Goal: Task Accomplishment & Management: Complete application form

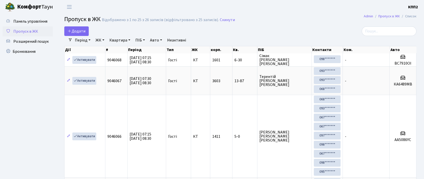
select select "25"
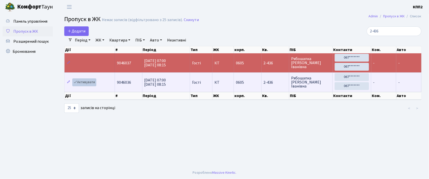
type input "2-436"
click at [82, 84] on link "Активувати" at bounding box center [84, 83] width 24 height 8
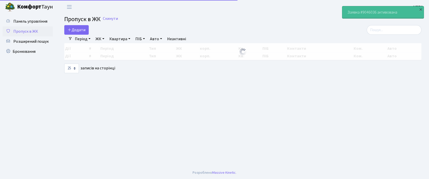
select select "25"
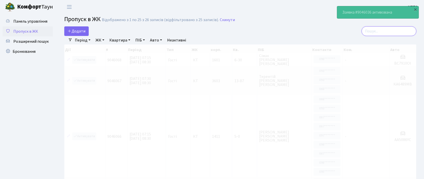
click at [394, 33] on input "search" at bounding box center [389, 31] width 55 height 10
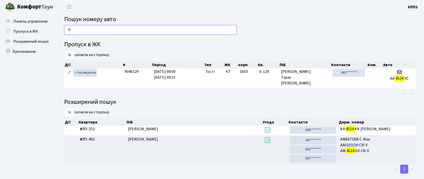
type input "4"
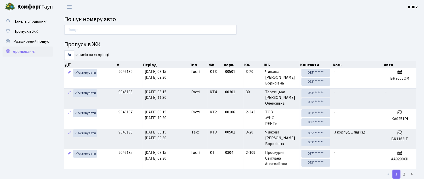
click at [22, 54] on span "Бронювання" at bounding box center [24, 52] width 23 height 6
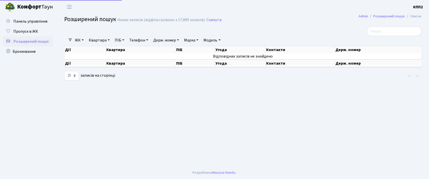
select select "25"
click at [20, 33] on span "Пропуск в ЖК" at bounding box center [25, 32] width 25 height 6
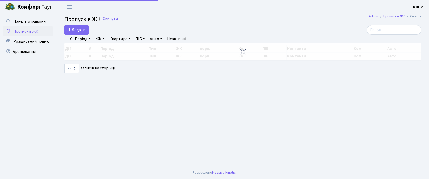
select select "25"
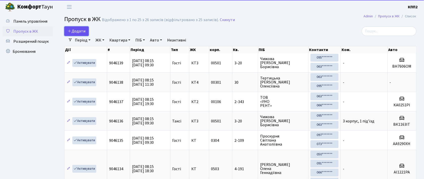
click at [76, 30] on span "Додати" at bounding box center [77, 31] width 18 height 6
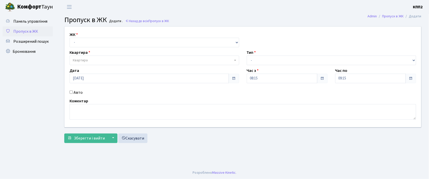
click at [72, 92] on input "Авто" at bounding box center [71, 92] width 3 height 3
checkbox input "true"
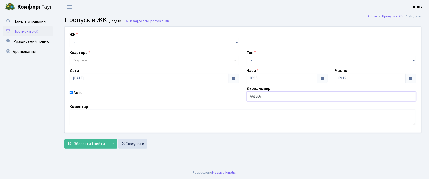
type input "АА1266НХ"
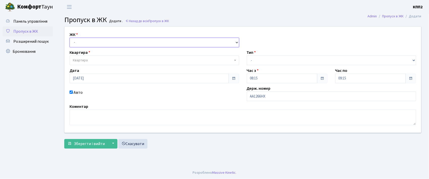
click at [83, 42] on select "- КТ, вул. Регенераторна, 4 КТ2, просп. Соборності, 17 КТ3, вул. Березнева, 16 …" at bounding box center [155, 43] width 170 height 10
select select "271"
click at [70, 38] on select "- КТ, вул. Регенераторна, 4 КТ2, просп. [STREET_ADDRESS] [STREET_ADDRESS] [PERS…" at bounding box center [155, 43] width 170 height 10
select select
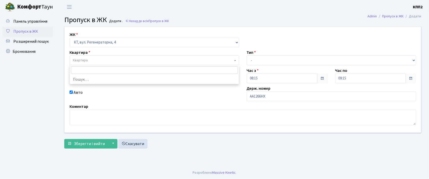
click at [82, 59] on span "Квартира" at bounding box center [80, 60] width 15 height 5
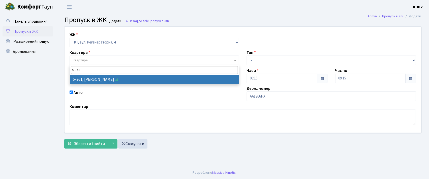
type input "5-361"
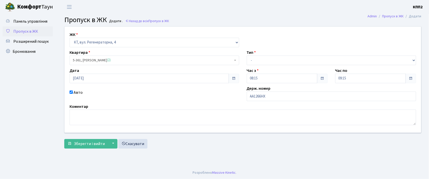
select select "2196"
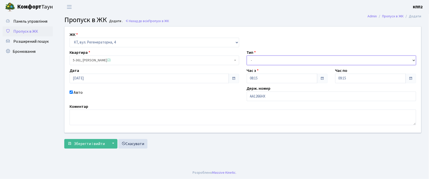
click at [275, 63] on select "- Доставка Таксі Гості Сервіс" at bounding box center [332, 61] width 170 height 10
select select "2"
click at [247, 56] on select "- Доставка Таксі Гості Сервіс" at bounding box center [332, 61] width 170 height 10
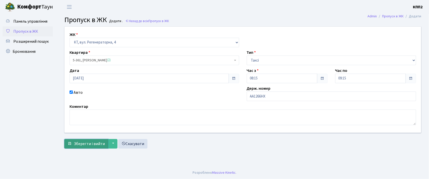
click at [98, 144] on span "Зберегти і вийти" at bounding box center [89, 144] width 31 height 6
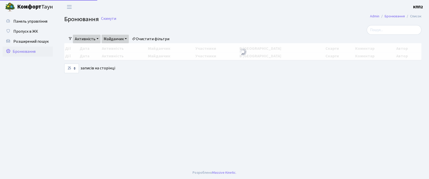
select select "25"
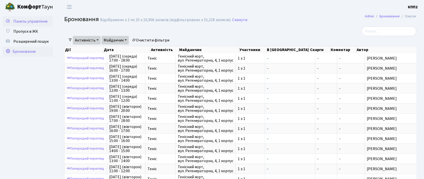
click at [37, 21] on span "Панель управління" at bounding box center [30, 22] width 34 height 6
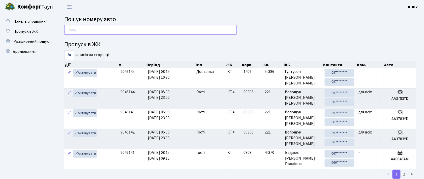
click at [90, 30] on input "text" at bounding box center [150, 30] width 172 height 10
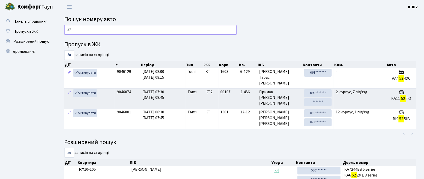
type input "5"
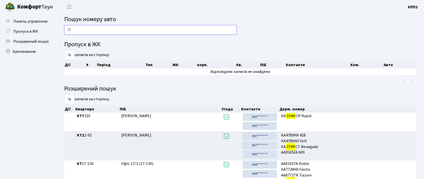
type input "1"
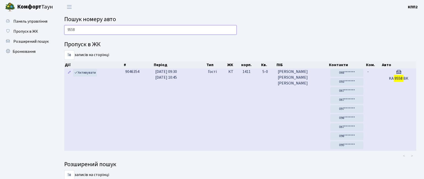
type input "9558"
click at [410, 77] on h5 "KA 9558 BK" at bounding box center [398, 78] width 31 height 5
drag, startPoint x: 395, startPoint y: 91, endPoint x: 387, endPoint y: 91, distance: 8.1
click at [393, 91] on td "KA 9558 BK" at bounding box center [398, 110] width 35 height 83
click at [271, 97] on td "5-0" at bounding box center [268, 110] width 15 height 83
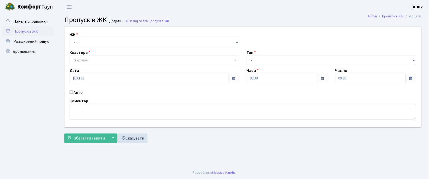
click at [72, 92] on input "Авто" at bounding box center [71, 92] width 3 height 3
checkbox input "true"
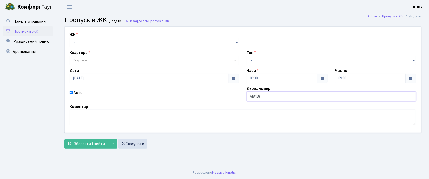
type input "АІ8418НР"
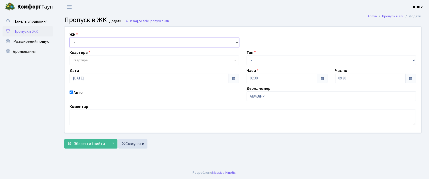
click at [79, 40] on select "- КТ, вул. Регенераторна, 4 КТ2, просп. [STREET_ADDRESS] [STREET_ADDRESS] [PERS…" at bounding box center [155, 43] width 170 height 10
select select "271"
click at [70, 38] on select "- КТ, вул. Регенераторна, 4 КТ2, просп. Соборності, 17 КТ3, вул. Березнева, 16 …" at bounding box center [155, 43] width 170 height 10
select select
click at [84, 58] on span "Квартира" at bounding box center [80, 60] width 15 height 5
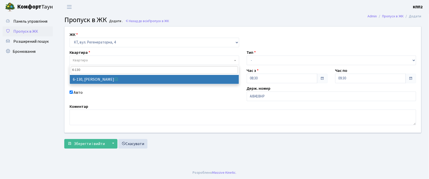
type input "6-130"
select select "5266"
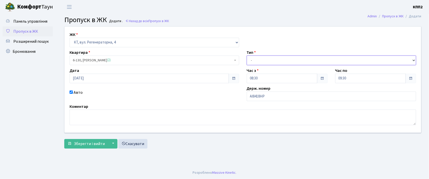
click at [262, 62] on select "- Доставка Таксі Гості Сервіс" at bounding box center [332, 61] width 170 height 10
select select "1"
click at [247, 56] on select "- Доставка Таксі Гості Сервіс" at bounding box center [332, 61] width 170 height 10
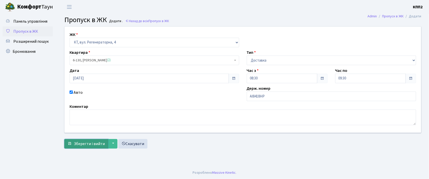
click at [89, 143] on span "Зберегти і вийти" at bounding box center [89, 144] width 31 height 6
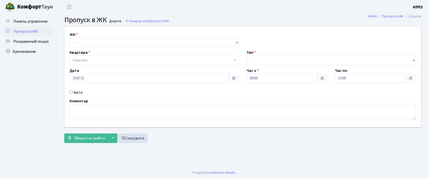
click at [71, 92] on input "Авто" at bounding box center [71, 92] width 3 height 3
checkbox input "true"
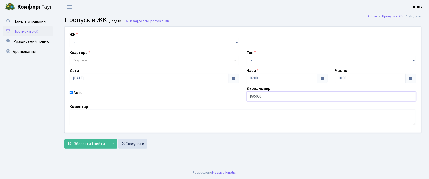
type input "КА5000МІ"
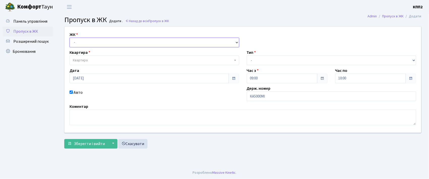
click at [89, 38] on select "- КТ, вул. Регенераторна, 4 КТ2, просп. [STREET_ADDRESS] [STREET_ADDRESS] [PERS…" at bounding box center [155, 43] width 170 height 10
select select "271"
click at [70, 38] on select "- КТ, вул. Регенераторна, 4 КТ2, просп. [STREET_ADDRESS] [STREET_ADDRESS] [PERS…" at bounding box center [155, 43] width 170 height 10
select select
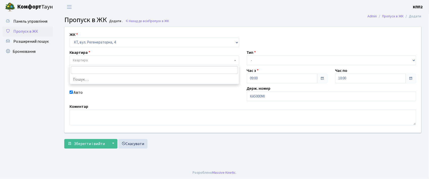
click at [103, 61] on span "Квартира" at bounding box center [153, 60] width 160 height 5
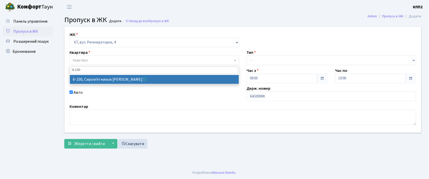
type input "6-100"
select select "5236"
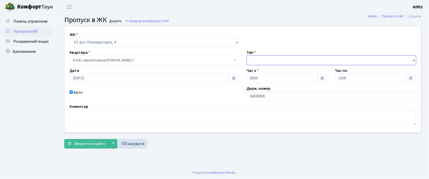
click at [261, 63] on select "- Доставка Таксі Гості Сервіс" at bounding box center [332, 61] width 170 height 10
select select "3"
click at [247, 56] on select "- Доставка Таксі Гості Сервіс" at bounding box center [332, 61] width 170 height 10
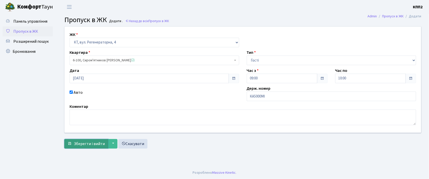
click at [89, 144] on span "Зберегти і вийти" at bounding box center [89, 144] width 31 height 6
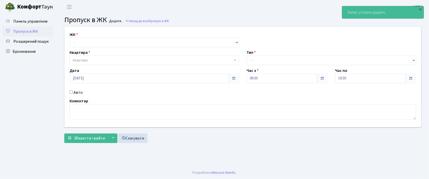
click at [71, 92] on input "Авто" at bounding box center [71, 92] width 3 height 3
checkbox input "true"
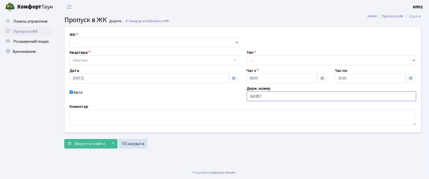
type input "КА1957МХ"
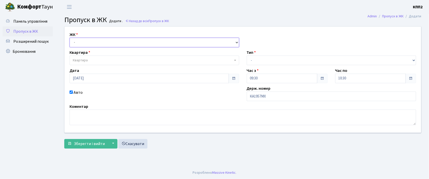
click at [80, 40] on select "- КТ, вул. Регенераторна, 4 КТ2, просп. Соборності, 17 КТ3, вул. Березнева, 16 …" at bounding box center [155, 43] width 170 height 10
select select "271"
click at [70, 38] on select "- КТ, вул. Регенераторна, 4 КТ2, просп. [STREET_ADDRESS] [STREET_ADDRESS] [PERS…" at bounding box center [155, 43] width 170 height 10
select select
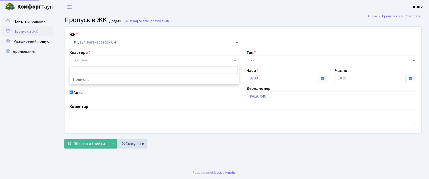
click at [85, 60] on span "Квартира" at bounding box center [80, 60] width 15 height 5
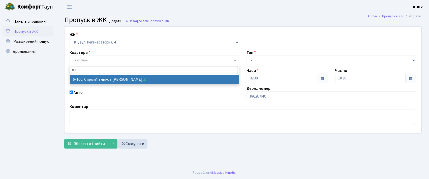
type input "6-100"
select select "5236"
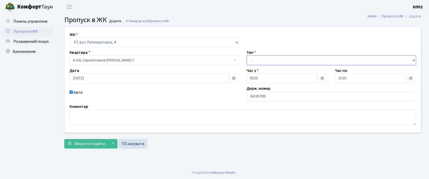
click at [254, 60] on select "- Доставка Таксі Гості Сервіс" at bounding box center [332, 61] width 170 height 10
select select "3"
click at [247, 56] on select "- Доставка Таксі Гості Сервіс" at bounding box center [332, 61] width 170 height 10
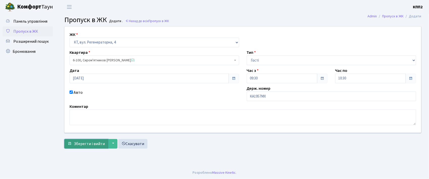
click at [91, 145] on span "Зберегти і вийти" at bounding box center [89, 144] width 31 height 6
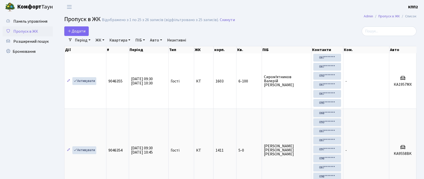
select select "25"
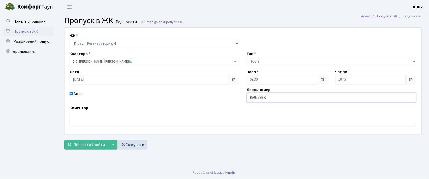
click at [272, 98] on input "KA9558BK" at bounding box center [332, 98] width 170 height 10
type input "KA9558BН"
click at [91, 145] on span "Зберегти і вийти" at bounding box center [89, 145] width 31 height 6
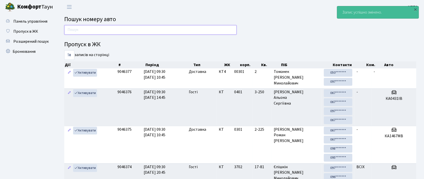
click at [88, 29] on input "text" at bounding box center [150, 30] width 172 height 10
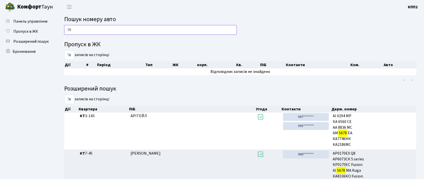
type input "5"
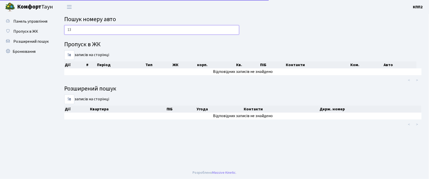
type input "1"
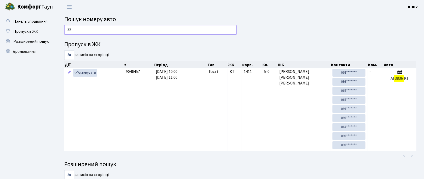
type input "3"
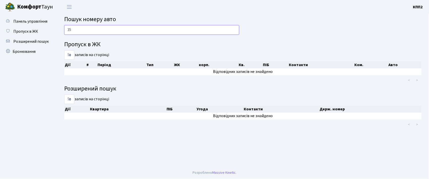
type input "3"
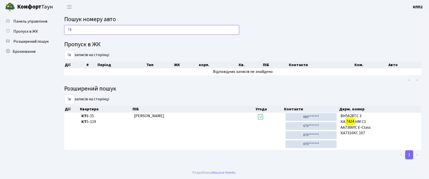
type input "7"
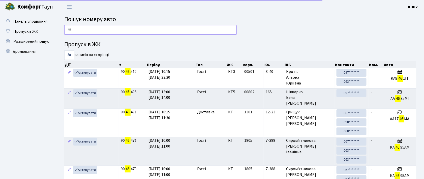
type input "4"
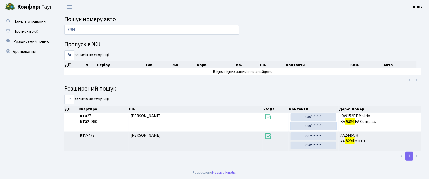
drag, startPoint x: 312, startPoint y: 126, endPoint x: 234, endPoint y: 24, distance: 127.7
click at [312, 126] on link "099*******" at bounding box center [314, 126] width 46 height 8
click at [86, 33] on input "8294" at bounding box center [151, 30] width 175 height 10
type input "8"
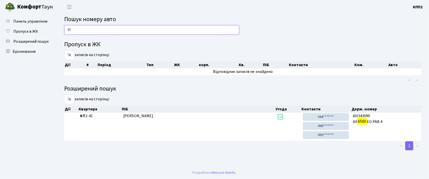
type input "6"
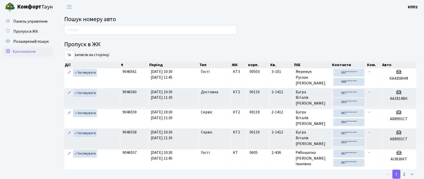
click at [19, 50] on span "Бронювання" at bounding box center [24, 52] width 23 height 6
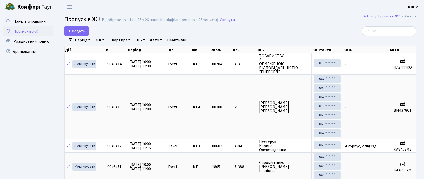
select select "25"
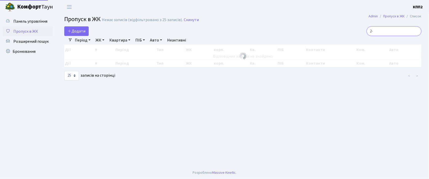
type input "2"
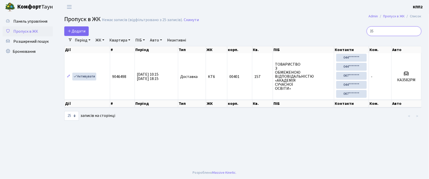
type input "3"
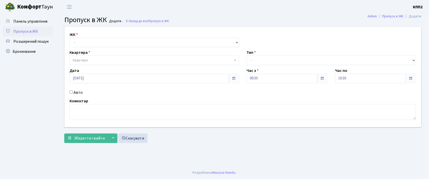
click at [71, 93] on input "Авто" at bounding box center [71, 92] width 3 height 3
checkbox input "true"
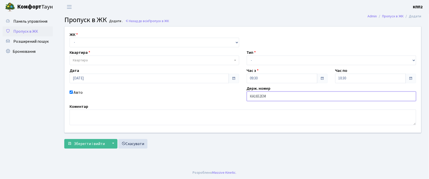
type input "КА1652ЕМ"
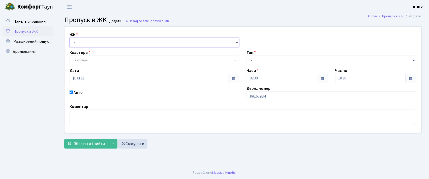
click at [77, 44] on select "- КТ, вул. Регенераторна, 4 КТ2, просп. Соборності, 17 КТ3, вул. Березнева, 16 …" at bounding box center [155, 43] width 170 height 10
select select "271"
click at [70, 38] on select "- КТ, вул. Регенераторна, 4 КТ2, просп. Соборності, 17 КТ3, вул. Березнева, 16 …" at bounding box center [155, 43] width 170 height 10
select select
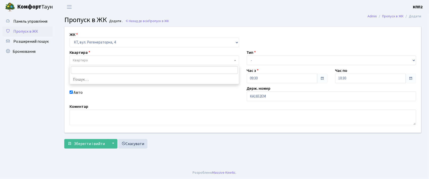
click at [80, 57] on span "Квартира" at bounding box center [155, 61] width 170 height 10
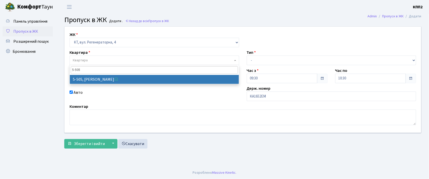
type input "5-505"
select select "2033"
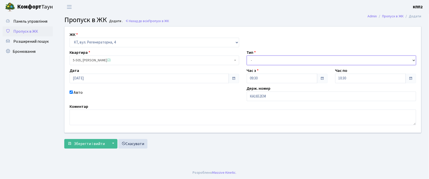
click at [252, 59] on select "- Доставка Таксі Гості Сервіс" at bounding box center [332, 61] width 170 height 10
select select "2"
click at [247, 56] on select "- Доставка Таксі Гості Сервіс" at bounding box center [332, 61] width 170 height 10
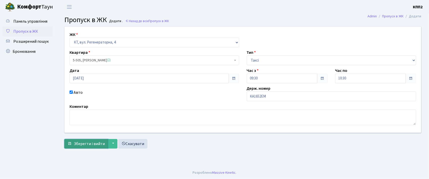
click at [96, 147] on button "Зберегти і вийти" at bounding box center [86, 144] width 44 height 10
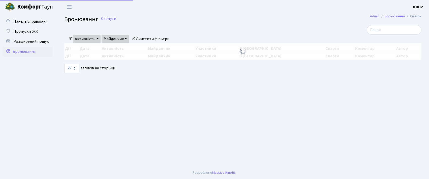
select select "25"
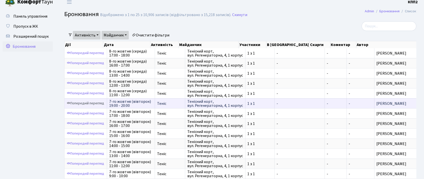
scroll to position [4, 0]
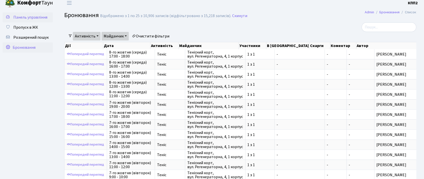
click at [34, 15] on span "Панель управління" at bounding box center [30, 18] width 34 height 6
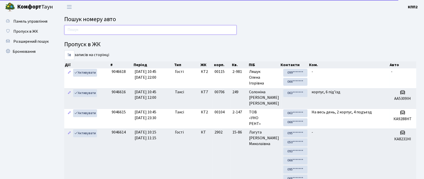
click at [73, 28] on input "text" at bounding box center [150, 30] width 172 height 10
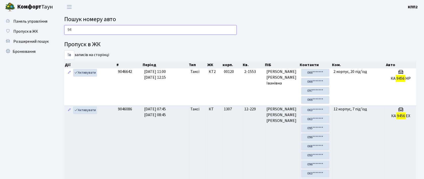
type input "9"
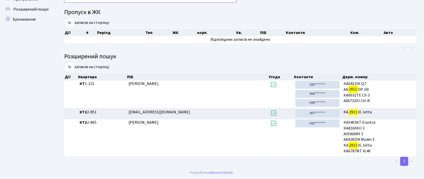
scroll to position [27, 0]
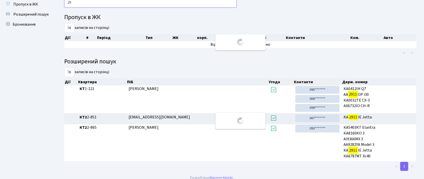
type input "2"
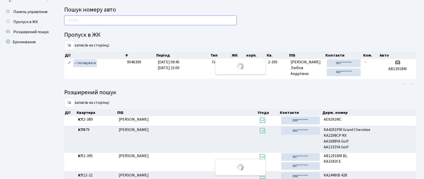
scroll to position [0, 0]
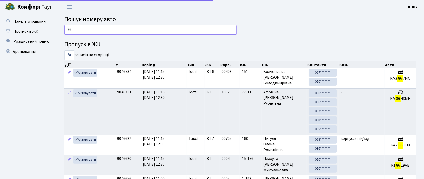
type input "8"
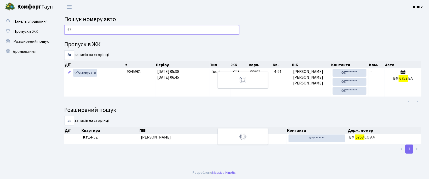
type input "6"
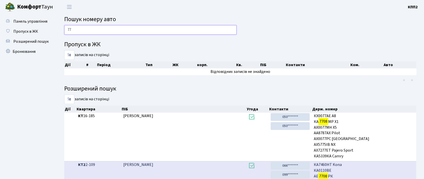
type input "7"
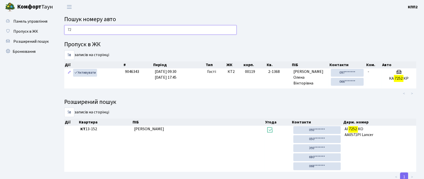
type input "7"
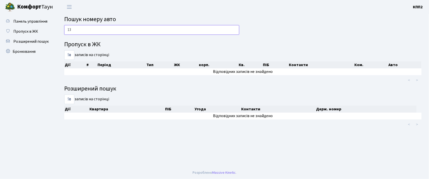
type input "1"
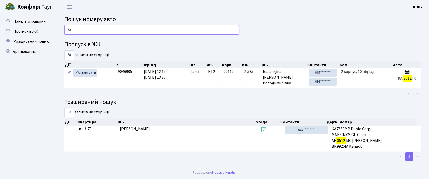
type input "3"
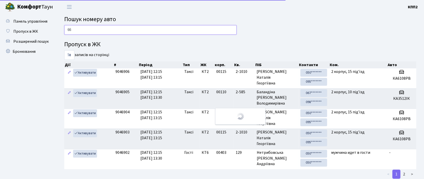
type input "6"
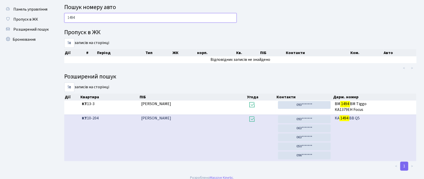
scroll to position [18, 0]
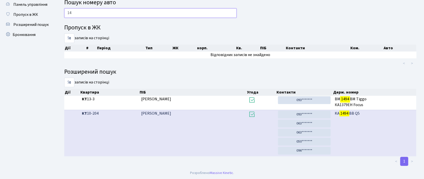
type input "1"
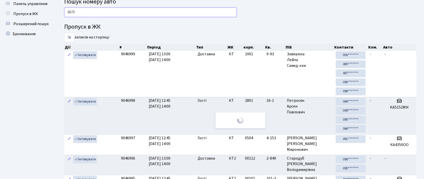
scroll to position [6, 0]
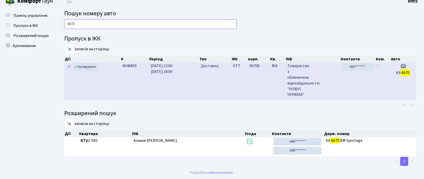
type input "6670"
click at [351, 77] on td "050*******" at bounding box center [357, 81] width 35 height 37
click at [259, 80] on td "00708" at bounding box center [259, 81] width 22 height 37
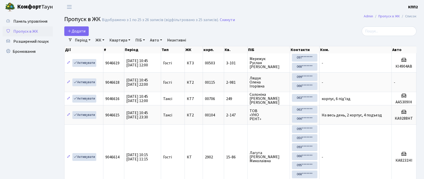
select select "25"
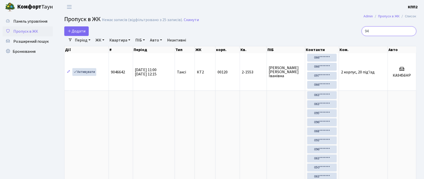
type input "9"
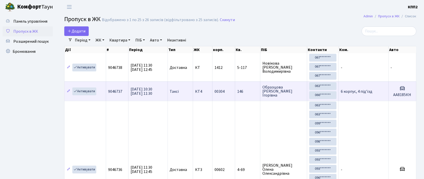
click at [379, 90] on td "6 корпус, 4 під'їзд" at bounding box center [364, 91] width 50 height 19
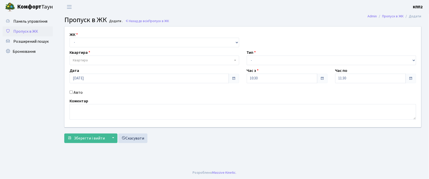
click at [70, 92] on input "Авто" at bounding box center [71, 92] width 3 height 3
checkbox input "true"
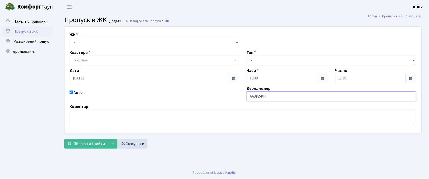
type input "АА8185КН"
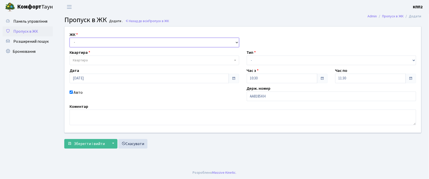
click at [83, 42] on select "- КТ, вул. Регенераторна, 4 КТ2, просп. [STREET_ADDRESS] [STREET_ADDRESS] [PERS…" at bounding box center [155, 43] width 170 height 10
select select "271"
click at [70, 38] on select "- КТ, вул. Регенераторна, 4 КТ2, просп. [STREET_ADDRESS] [STREET_ADDRESS] [PERS…" at bounding box center [155, 43] width 170 height 10
select select
click at [79, 39] on select "- КТ, вул. Регенераторна, 4 КТ2, просп. [STREET_ADDRESS] [STREET_ADDRESS] [PERS…" at bounding box center [155, 43] width 170 height 10
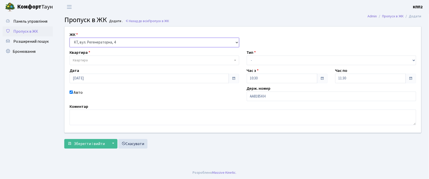
select select "302"
click at [70, 38] on select "- КТ, вул. Регенераторна, 4 КТ2, просп. [STREET_ADDRESS] [STREET_ADDRESS] [PERS…" at bounding box center [155, 43] width 170 height 10
select select
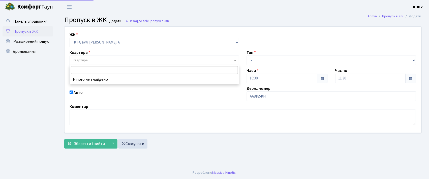
click at [80, 58] on span "Квартира" at bounding box center [80, 60] width 15 height 5
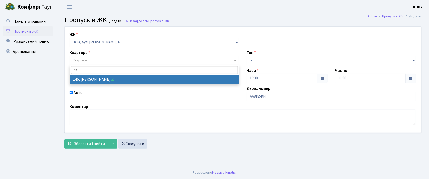
type input "146"
select select "16869"
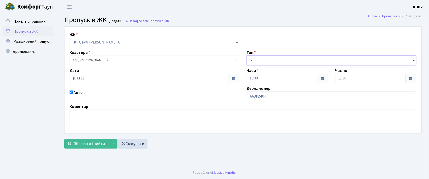
click at [264, 56] on select "- Доставка Таксі Гості Сервіс" at bounding box center [332, 61] width 170 height 10
select select "2"
click at [247, 56] on select "- Доставка Таксі Гості Сервіс" at bounding box center [332, 61] width 170 height 10
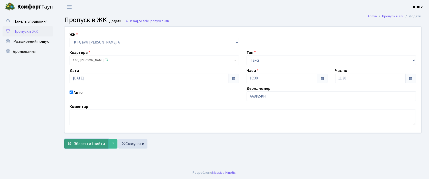
click at [79, 145] on span "Зберегти і вийти" at bounding box center [89, 144] width 31 height 6
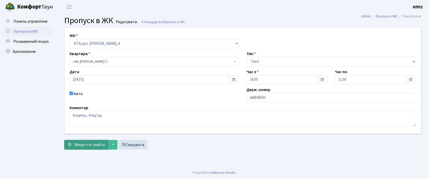
click at [98, 145] on span "Зберегти і вийти" at bounding box center [89, 145] width 31 height 6
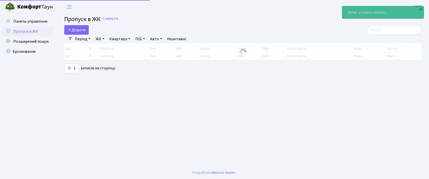
select select "25"
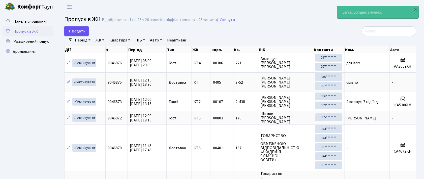
click at [83, 33] on span "Додати" at bounding box center [77, 31] width 18 height 6
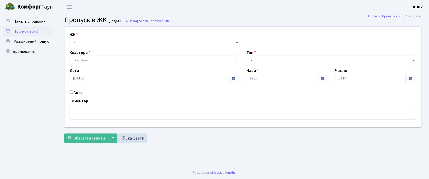
click at [71, 93] on input "Авто" at bounding box center [71, 92] width 3 height 3
checkbox input "true"
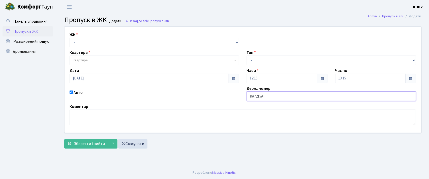
type input "КА7215АТ"
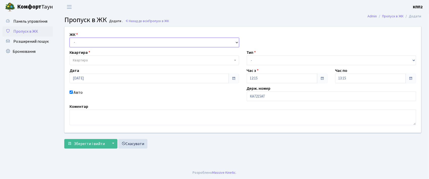
click at [107, 40] on select "- КТ, вул. Регенераторна, 4 КТ2, просп. [STREET_ADDRESS] [STREET_ADDRESS] [PERS…" at bounding box center [155, 43] width 170 height 10
select select "271"
click at [70, 38] on select "- КТ, вул. Регенераторна, 4 КТ2, просп. [STREET_ADDRESS] [STREET_ADDRESS] [PERS…" at bounding box center [155, 43] width 170 height 10
select select
click at [110, 62] on span "Квартира" at bounding box center [153, 60] width 160 height 5
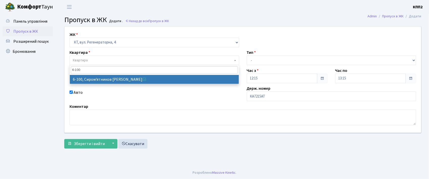
type input "6-100"
select select "5236"
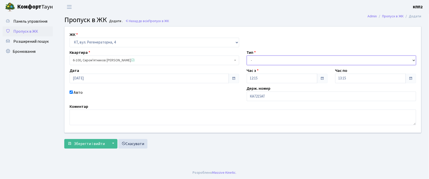
drag, startPoint x: 261, startPoint y: 60, endPoint x: 264, endPoint y: 62, distance: 3.0
click at [261, 60] on select "- Доставка Таксі Гості Сервіс" at bounding box center [332, 61] width 170 height 10
select select "3"
click at [247, 56] on select "- Доставка Таксі Гості Сервіс" at bounding box center [332, 61] width 170 height 10
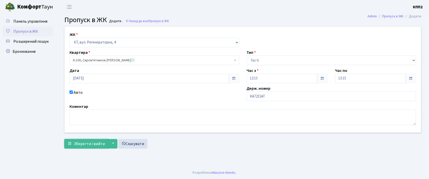
drag, startPoint x: 82, startPoint y: 147, endPoint x: 143, endPoint y: 121, distance: 66.2
click at [82, 145] on span "Зберегти і вийти" at bounding box center [89, 144] width 31 height 6
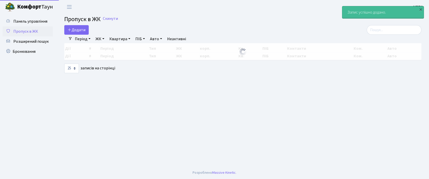
select select "25"
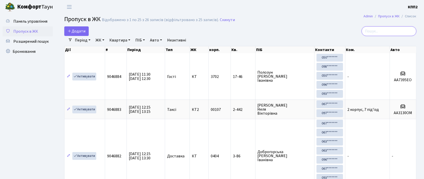
click at [387, 31] on input "search" at bounding box center [389, 31] width 55 height 10
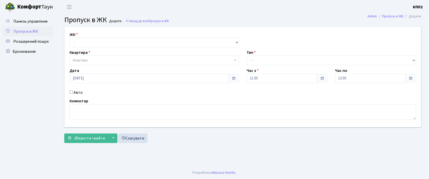
click at [71, 92] on input "Авто" at bounding box center [71, 92] width 3 height 3
checkbox input "true"
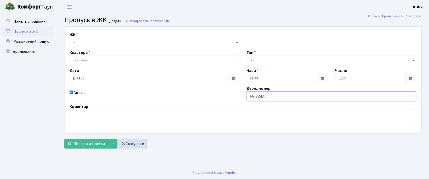
type input "АА7395ЕО"
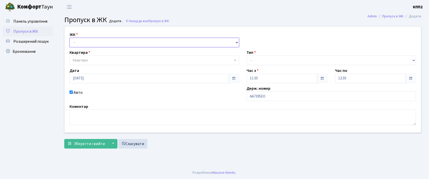
click at [103, 45] on select "- КТ, вул. Регенераторна, 4 КТ2, просп. [STREET_ADDRESS] [STREET_ADDRESS] [PERS…" at bounding box center [155, 43] width 170 height 10
select select "271"
click at [70, 38] on select "- КТ, вул. Регенераторна, 4 КТ2, просп. [STREET_ADDRESS] [STREET_ADDRESS] [PERS…" at bounding box center [155, 43] width 170 height 10
select select
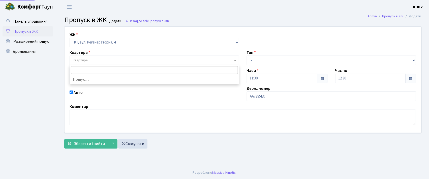
click at [99, 63] on span "Квартира" at bounding box center [153, 60] width 160 height 5
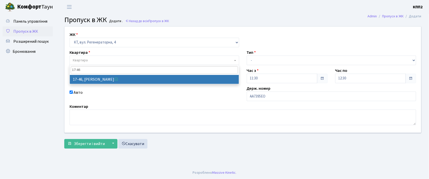
type input "17-46"
select select "9000"
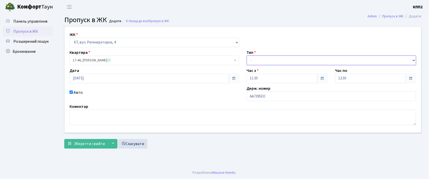
click at [272, 60] on select "- Доставка Таксі Гості Сервіс" at bounding box center [332, 61] width 170 height 10
select select "3"
click at [247, 56] on select "- Доставка Таксі Гості Сервіс" at bounding box center [332, 61] width 170 height 10
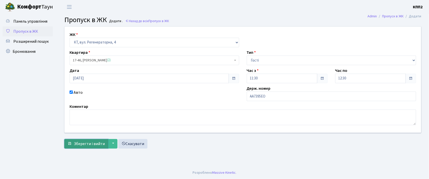
click at [82, 146] on span "Зберегти і вийти" at bounding box center [89, 144] width 31 height 6
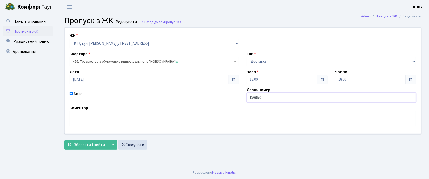
click at [266, 99] on input "КА6670" at bounding box center [332, 98] width 170 height 10
type input "КА6670СО"
click at [80, 143] on span "Зберегти і вийти" at bounding box center [89, 145] width 31 height 6
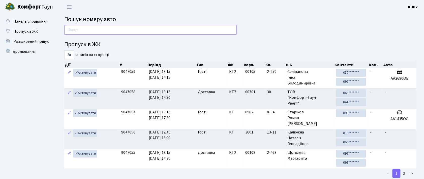
click at [75, 29] on input "text" at bounding box center [150, 30] width 172 height 10
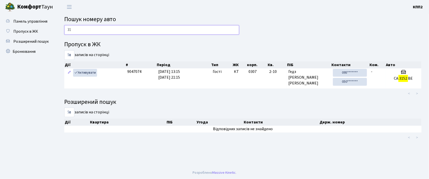
type input "3"
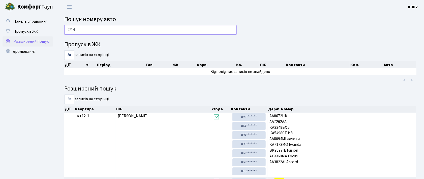
type input "2214"
click at [36, 44] on span "Розширений пошук" at bounding box center [30, 42] width 35 height 6
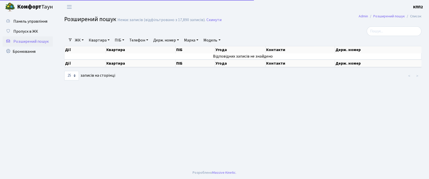
select select "25"
click at [164, 43] on link "Держ. номер" at bounding box center [166, 40] width 30 height 9
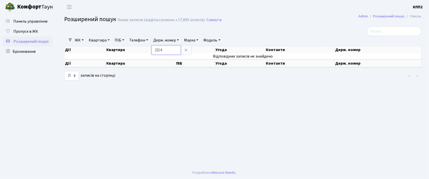
type input "2214"
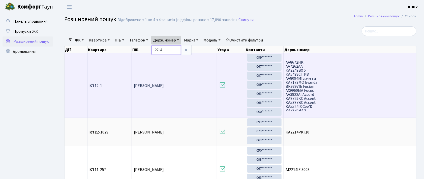
scroll to position [34, 0]
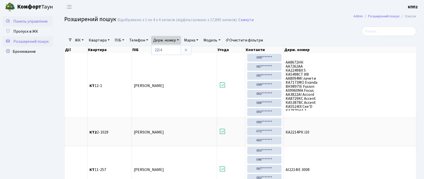
click at [24, 21] on span "Панель управління" at bounding box center [30, 22] width 34 height 6
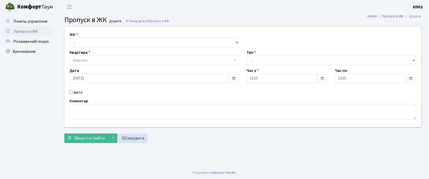
click at [72, 94] on input "Авто" at bounding box center [71, 92] width 3 height 3
checkbox input "true"
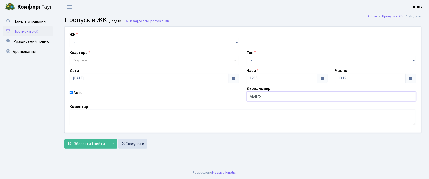
type input "АЕ4145ОВ"
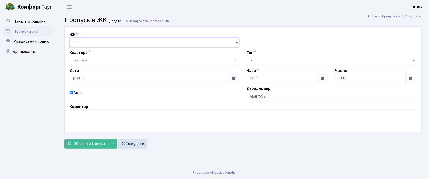
click at [90, 41] on select "- КТ, вул. Регенераторна, 4 КТ2, просп. Соборності, 17 КТ3, вул. Березнева, 16 …" at bounding box center [155, 43] width 170 height 10
select select "271"
click at [70, 38] on select "- КТ, вул. Регенераторна, 4 КТ2, просп. Соборності, 17 КТ3, вул. Березнева, 16 …" at bounding box center [155, 43] width 170 height 10
select select
click at [93, 57] on span "Квартира" at bounding box center [155, 61] width 170 height 10
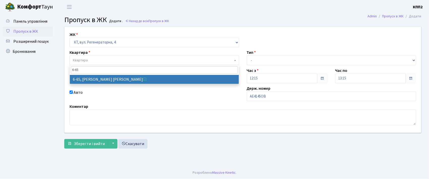
type input "6-65"
select select "5290"
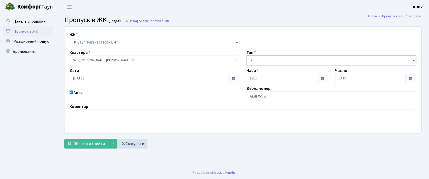
click at [264, 56] on select "- Доставка Таксі Гості Сервіс" at bounding box center [332, 61] width 170 height 10
select select "2"
click at [247, 56] on select "- Доставка Таксі Гості Сервіс" at bounding box center [332, 61] width 170 height 10
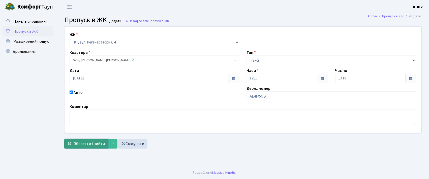
click at [83, 147] on span "Зберегти і вийти" at bounding box center [89, 144] width 31 height 6
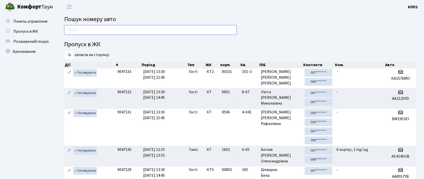
click at [68, 29] on input "text" at bounding box center [150, 30] width 172 height 10
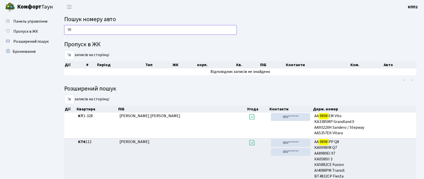
type input "9"
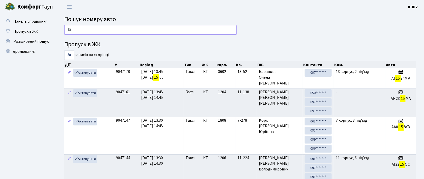
type input "1"
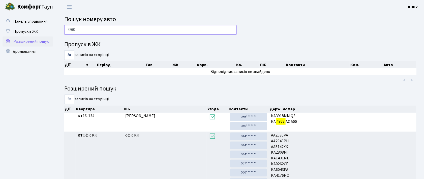
type input "4768"
click at [35, 42] on span "Розширений пошук" at bounding box center [30, 42] width 35 height 6
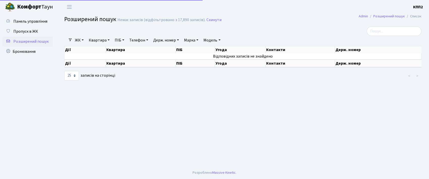
select select "25"
click at [169, 40] on link "Держ. номер" at bounding box center [166, 40] width 30 height 9
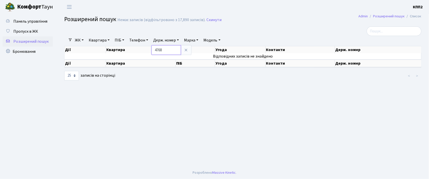
type input "4768"
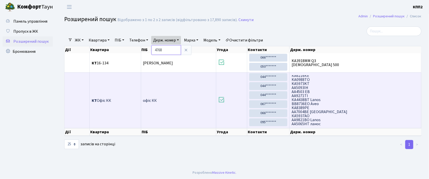
scroll to position [67, 0]
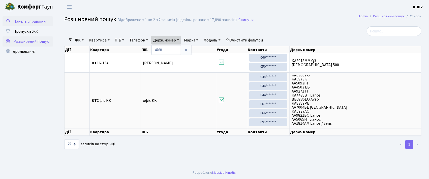
click at [45, 24] on span "Панель управління" at bounding box center [30, 22] width 34 height 6
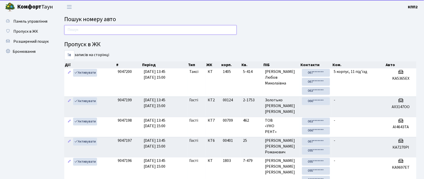
click at [66, 29] on input "text" at bounding box center [150, 30] width 172 height 10
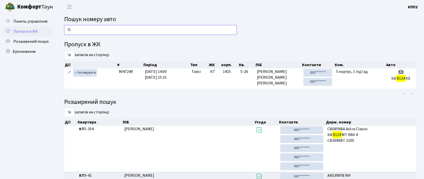
type input "8"
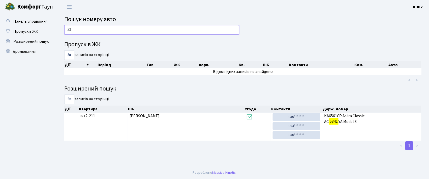
type input "5"
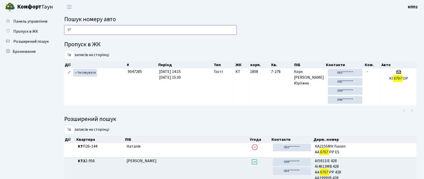
type input "0"
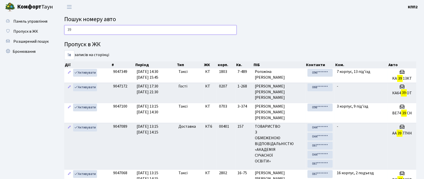
type input "3"
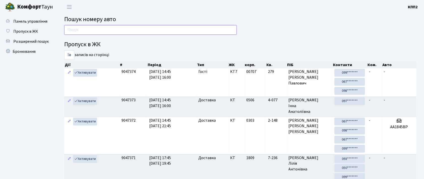
type input "0"
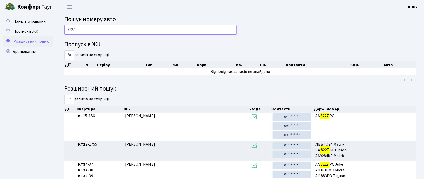
type input "8227"
click at [39, 43] on span "Розширений пошук" at bounding box center [30, 42] width 35 height 6
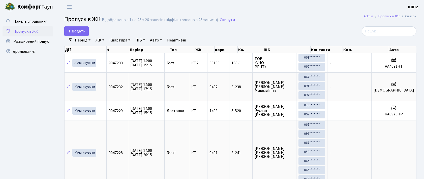
select select "25"
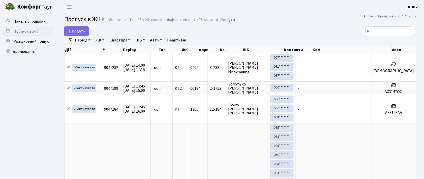
type input "1"
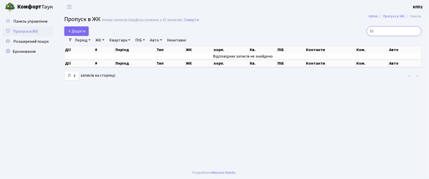
type input "5"
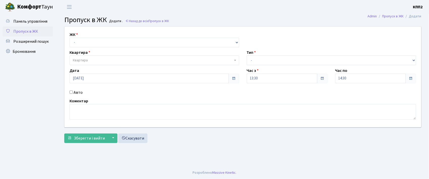
click at [73, 92] on input "Авто" at bounding box center [71, 92] width 3 height 3
checkbox input "true"
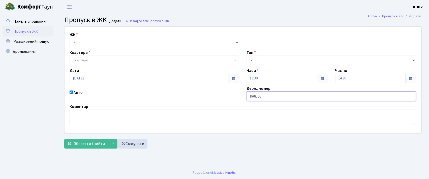
type input "КА8566ІН"
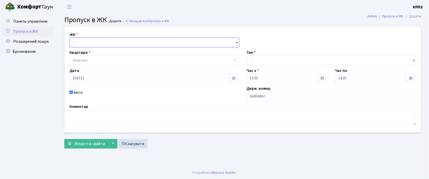
click at [76, 42] on select "- КТ, вул. Регенераторна, 4 КТ2, просп. [STREET_ADDRESS] [STREET_ADDRESS] [PERS…" at bounding box center [155, 43] width 170 height 10
select select "271"
click at [70, 38] on select "- КТ, вул. Регенераторна, 4 КТ2, просп. [STREET_ADDRESS] [STREET_ADDRESS] [PERS…" at bounding box center [155, 43] width 170 height 10
select select
click at [82, 60] on span "Квартира" at bounding box center [80, 60] width 15 height 5
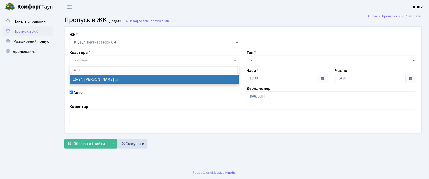
type input "16-94"
select select "8655"
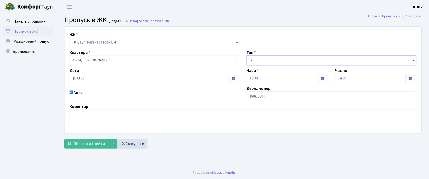
click at [258, 58] on select "- Доставка Таксі Гості Сервіс" at bounding box center [332, 61] width 170 height 10
select select "2"
click at [247, 56] on select "- Доставка Таксі Гості Сервіс" at bounding box center [332, 61] width 170 height 10
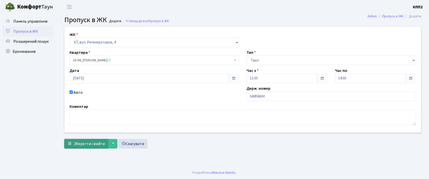
click at [89, 145] on span "Зберегти і вийти" at bounding box center [89, 144] width 31 height 6
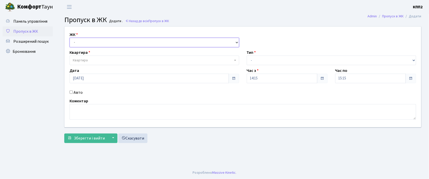
click at [83, 39] on select "- КТ, вул. Регенераторна, 4 КТ2, просп. Соборності, 17 КТ3, вул. Березнева, 16 …" at bounding box center [155, 43] width 170 height 10
select select "271"
click at [70, 38] on select "- КТ, вул. Регенераторна, 4 КТ2, просп. [STREET_ADDRESS] [STREET_ADDRESS] [PERS…" at bounding box center [155, 43] width 170 height 10
select select
click at [83, 58] on span "Квартира" at bounding box center [80, 60] width 15 height 5
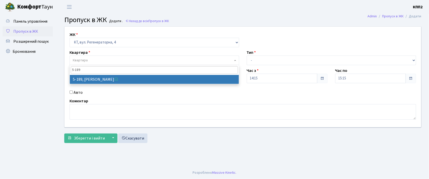
type input "5-189"
select select "2347"
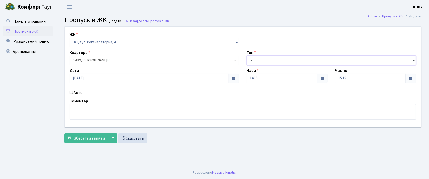
click at [254, 59] on select "- Доставка Таксі Гості Сервіс" at bounding box center [332, 61] width 170 height 10
select select "1"
click at [247, 56] on select "- Доставка Таксі Гості Сервіс" at bounding box center [332, 61] width 170 height 10
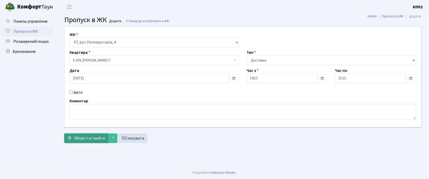
click at [82, 141] on span "Зберегти і вийти" at bounding box center [89, 139] width 31 height 6
click at [71, 91] on input "Авто" at bounding box center [71, 92] width 3 height 3
checkbox input "true"
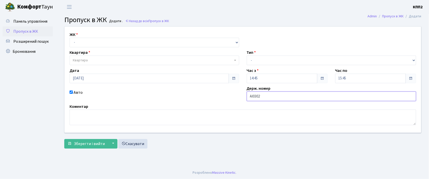
type input "АІ0302НК"
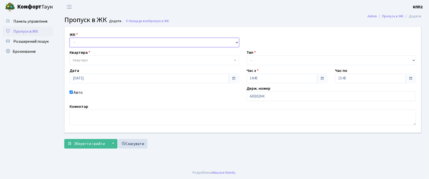
click at [80, 40] on select "- КТ, вул. Регенераторна, 4 КТ2, просп. [STREET_ADDRESS] [STREET_ADDRESS] [PERS…" at bounding box center [155, 43] width 170 height 10
select select "271"
click at [70, 38] on select "- КТ, вул. Регенераторна, 4 КТ2, просп. [STREET_ADDRESS] [STREET_ADDRESS] [PERS…" at bounding box center [155, 43] width 170 height 10
select select
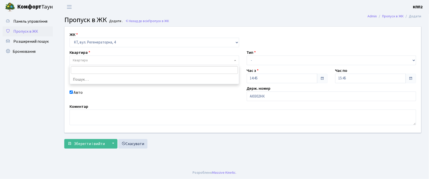
click at [84, 58] on span "Квартира" at bounding box center [80, 60] width 15 height 5
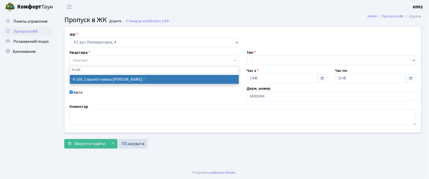
type input "6-100"
select select "5236"
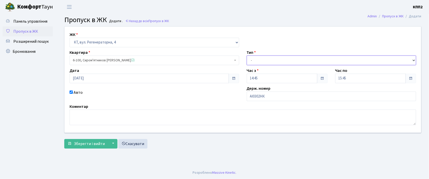
click at [252, 57] on select "- Доставка Таксі Гості Сервіс" at bounding box center [332, 61] width 170 height 10
select select "2"
click at [247, 56] on select "- Доставка Таксі Гості Сервіс" at bounding box center [332, 61] width 170 height 10
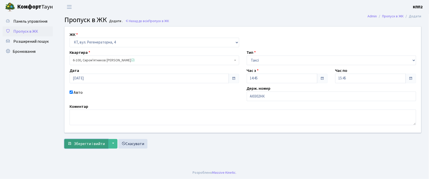
click at [96, 144] on span "Зберегти і вийти" at bounding box center [89, 144] width 31 height 6
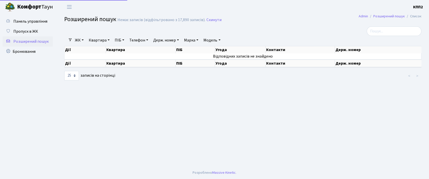
select select "25"
click at [164, 41] on link "Держ. номер" at bounding box center [166, 40] width 30 height 9
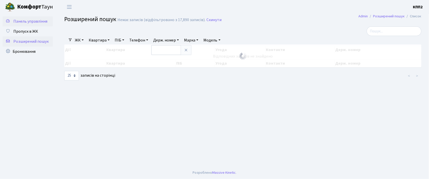
click at [37, 21] on span "Панель управління" at bounding box center [30, 22] width 34 height 6
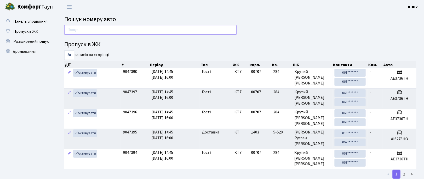
click at [85, 31] on input "text" at bounding box center [150, 30] width 172 height 10
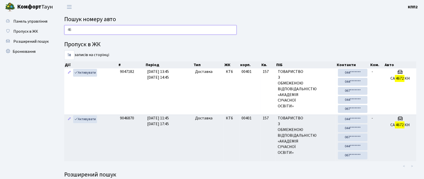
type input "4"
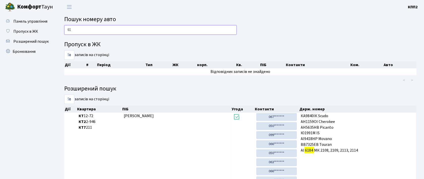
type input "6"
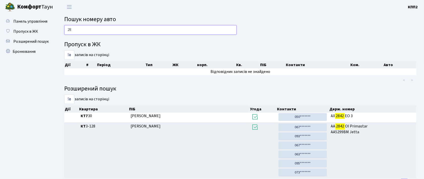
type input "2"
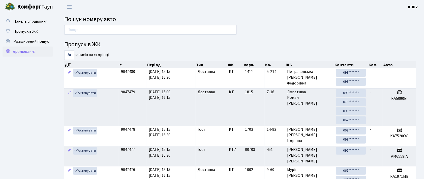
click at [24, 52] on span "Бронювання" at bounding box center [24, 52] width 23 height 6
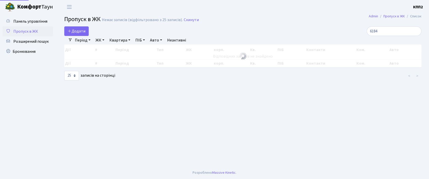
select select "25"
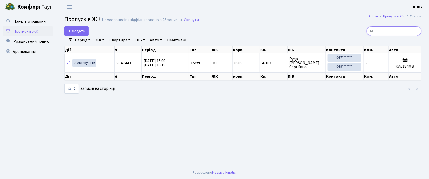
type input "6"
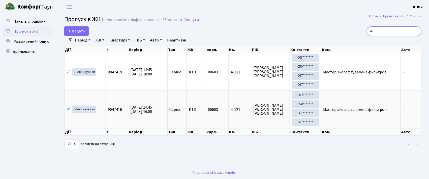
type input "4"
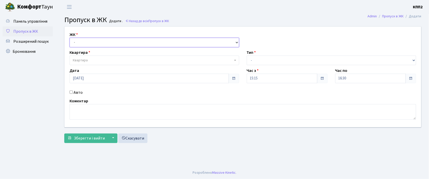
click at [87, 41] on select "- КТ, вул. Регенераторна, 4 КТ2, просп. [STREET_ADDRESS] [STREET_ADDRESS] [PERS…" at bounding box center [155, 43] width 170 height 10
select select "271"
click at [70, 38] on select "- КТ, вул. Регенераторна, 4 КТ2, просп. [STREET_ADDRESS] [STREET_ADDRESS] [PERS…" at bounding box center [155, 43] width 170 height 10
select select
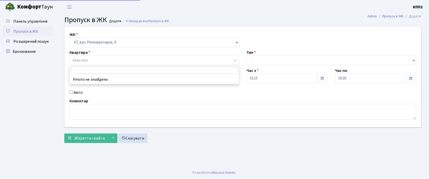
click at [92, 57] on span "Квартира" at bounding box center [155, 61] width 170 height 10
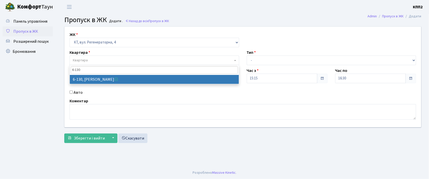
type input "6-130"
select select "5266"
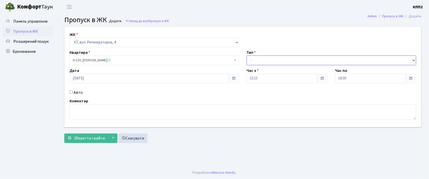
click at [264, 60] on select "- Доставка Таксі Гості Сервіс" at bounding box center [332, 61] width 170 height 10
select select "1"
click at [247, 56] on select "- Доставка Таксі Гості Сервіс" at bounding box center [332, 61] width 170 height 10
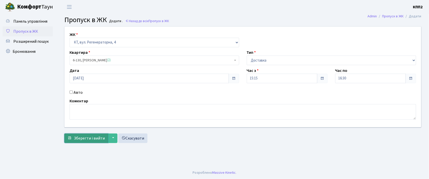
click at [80, 138] on span "Зберегти і вийти" at bounding box center [89, 139] width 31 height 6
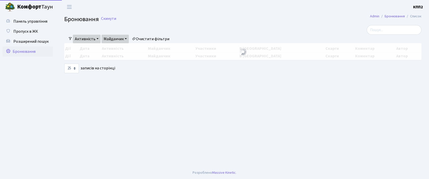
select select "25"
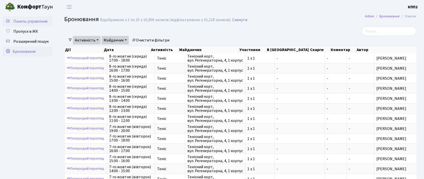
click at [30, 22] on span "Панель управління" at bounding box center [30, 22] width 34 height 6
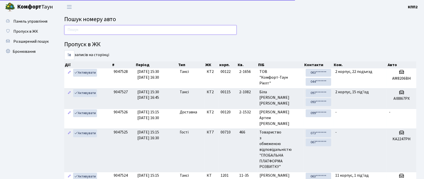
click at [89, 30] on input "text" at bounding box center [150, 30] width 172 height 10
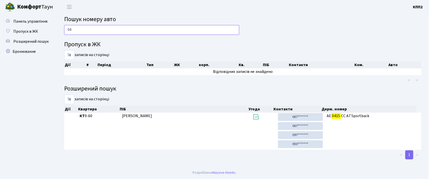
type input "0"
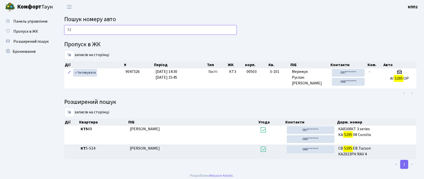
type input "5"
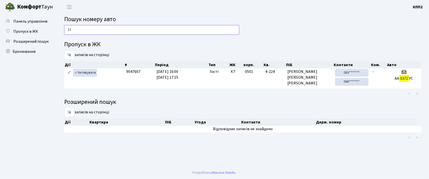
type input "3"
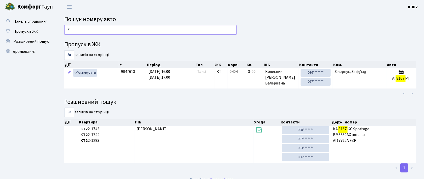
type input "8"
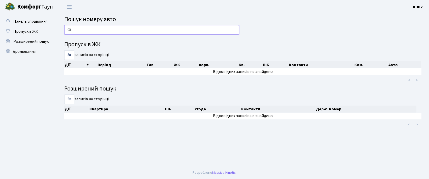
type input "0"
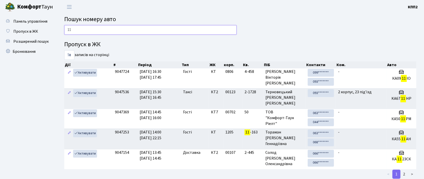
type input "1"
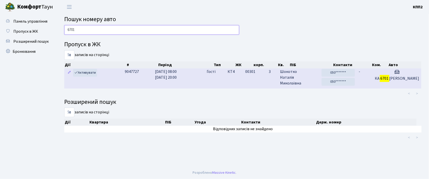
type input "6701"
click at [243, 76] on td "КТ4" at bounding box center [235, 79] width 18 height 20
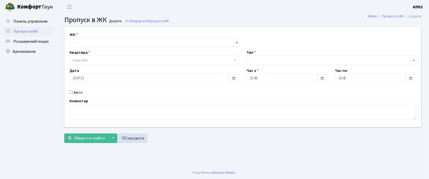
click at [71, 92] on input "Авто" at bounding box center [71, 92] width 3 height 3
checkbox input "true"
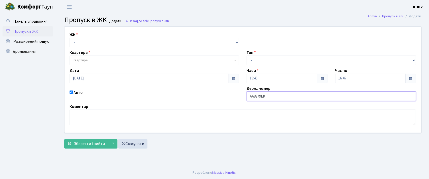
type input "АА8379ЕК"
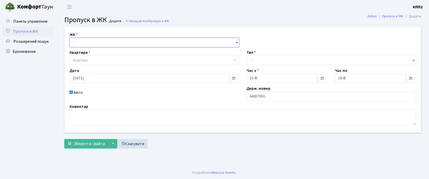
click at [77, 42] on select "- КТ, вул. Регенераторна, 4 КТ2, просп. [STREET_ADDRESS] [STREET_ADDRESS] [PERS…" at bounding box center [155, 43] width 170 height 10
select select "271"
click at [70, 38] on select "- КТ, вул. Регенераторна, 4 КТ2, просп. [STREET_ADDRESS] [STREET_ADDRESS] [PERS…" at bounding box center [155, 43] width 170 height 10
select select
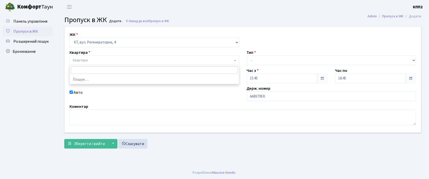
click at [79, 59] on span "Квартира" at bounding box center [80, 60] width 15 height 5
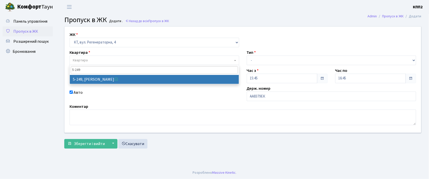
type input "5-249"
select select "2260"
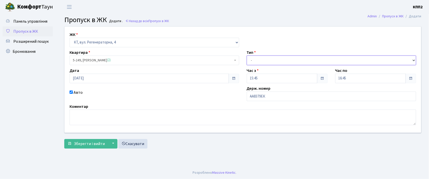
click at [265, 60] on select "- Доставка Таксі Гості Сервіс" at bounding box center [332, 61] width 170 height 10
select select "2"
click at [247, 56] on select "- Доставка Таксі Гості Сервіс" at bounding box center [332, 61] width 170 height 10
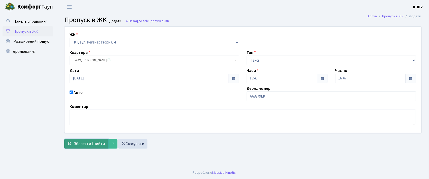
click at [77, 146] on span "Зберегти і вийти" at bounding box center [89, 144] width 31 height 6
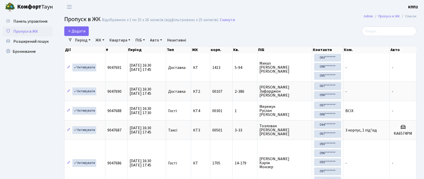
select select "25"
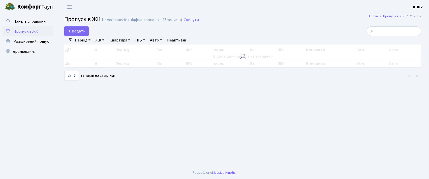
type input "3"
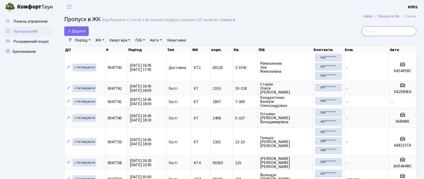
type input "0"
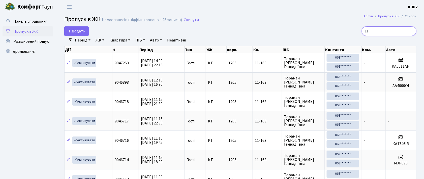
type input "1"
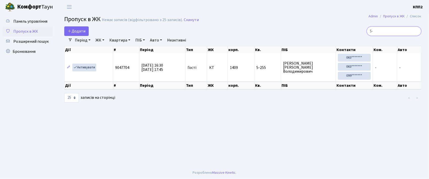
type input "5"
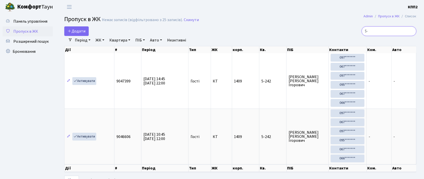
type input "5"
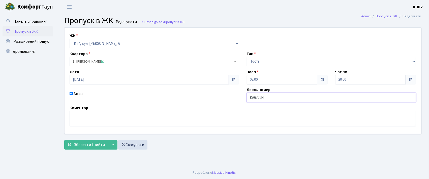
click at [344, 96] on input "КА6701Н" at bounding box center [332, 98] width 170 height 10
type input "КА6701НС"
click at [97, 144] on span "Зберегти і вийти" at bounding box center [89, 145] width 31 height 6
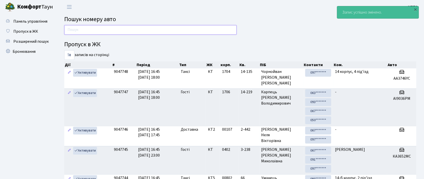
click at [232, 27] on input "text" at bounding box center [150, 30] width 172 height 10
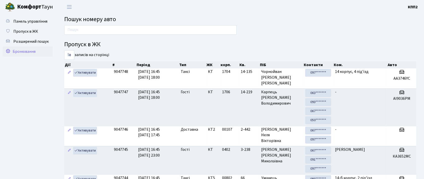
click at [20, 50] on span "Бронювання" at bounding box center [24, 52] width 23 height 6
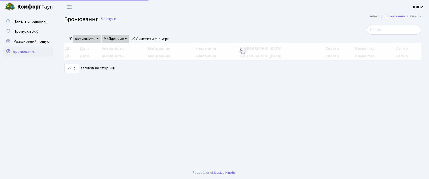
select select "25"
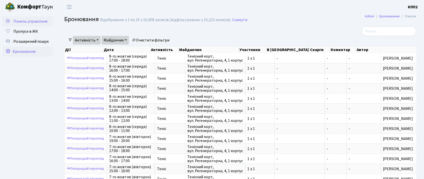
click at [26, 21] on span "Панель управління" at bounding box center [30, 22] width 34 height 6
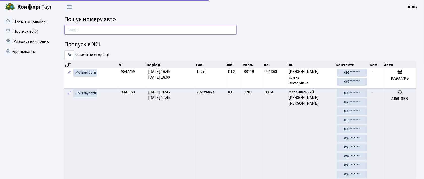
click at [92, 30] on input "text" at bounding box center [150, 30] width 172 height 10
